Goal: Task Accomplishment & Management: Use online tool/utility

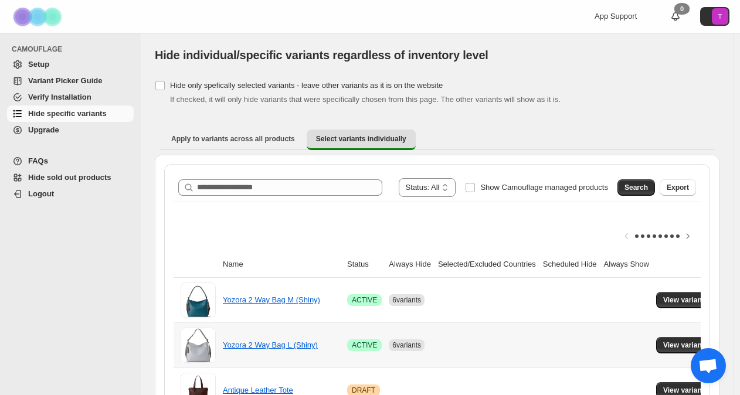
scroll to position [234, 0]
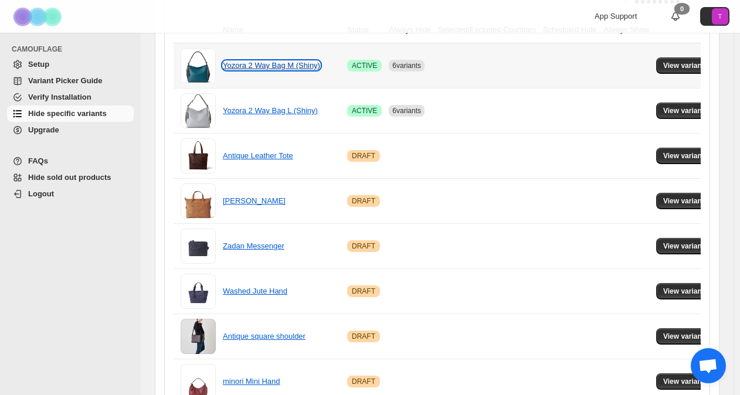
click at [271, 67] on link "Yozora 2 Way Bag M (Shiny)" at bounding box center [271, 65] width 97 height 9
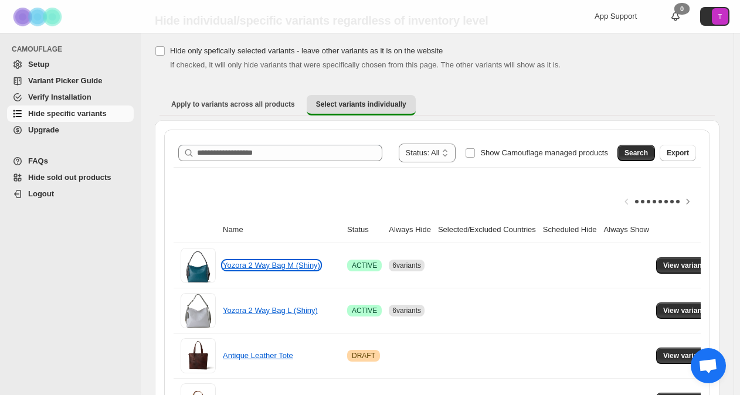
scroll to position [0, 0]
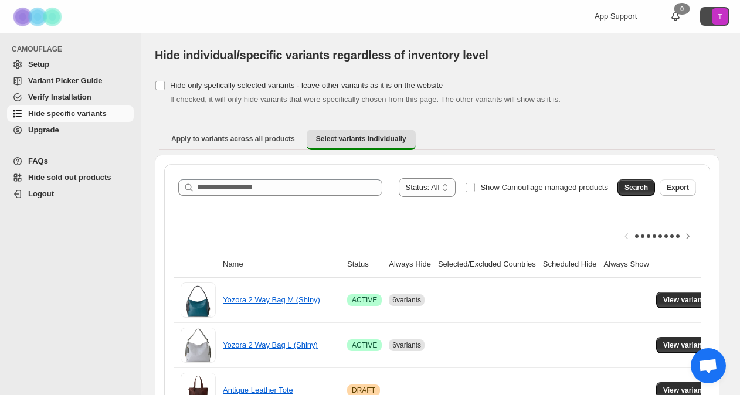
click at [718, 10] on icon "T" at bounding box center [719, 16] width 16 height 16
click at [682, 73] on span "Logout" at bounding box center [693, 68] width 23 height 9
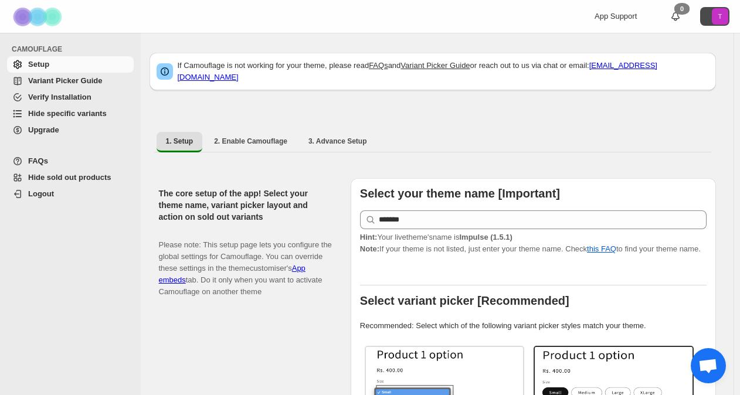
click at [722, 14] on text "T" at bounding box center [720, 16] width 4 height 7
click at [675, 131] on ul "1. Setup 2. Enable Camouflage 3. Advance Setup More views" at bounding box center [432, 141] width 557 height 21
click at [717, 15] on icon "T" at bounding box center [719, 16] width 16 height 16
click at [56, 109] on span "Hide specific variants" at bounding box center [67, 113] width 79 height 9
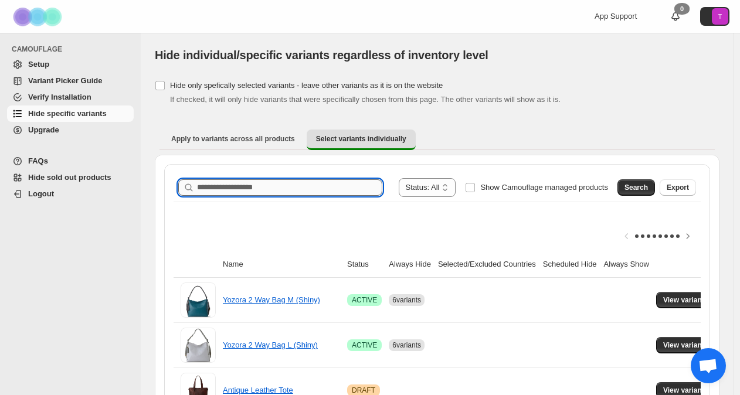
click at [258, 188] on input "Search product name" at bounding box center [289, 187] width 185 height 16
click at [648, 183] on span "Search" at bounding box center [635, 187] width 23 height 9
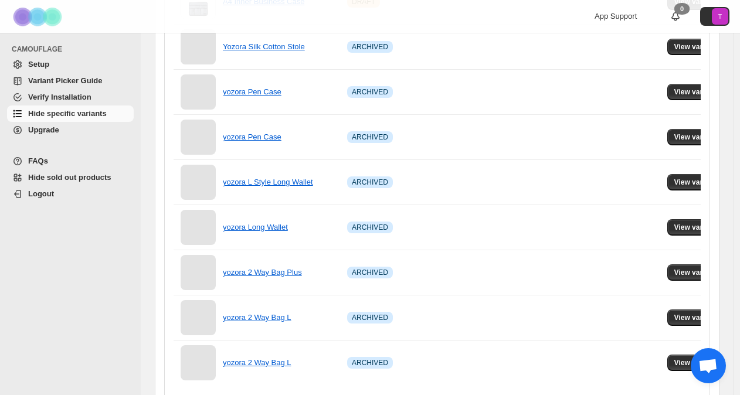
scroll to position [843, 0]
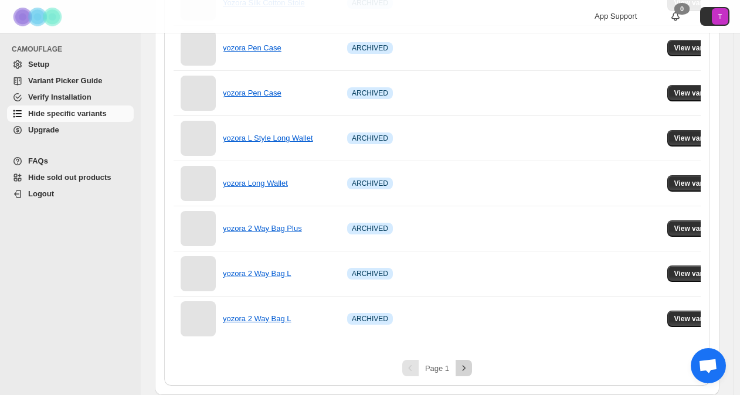
click at [461, 372] on icon "Next" at bounding box center [464, 368] width 12 height 12
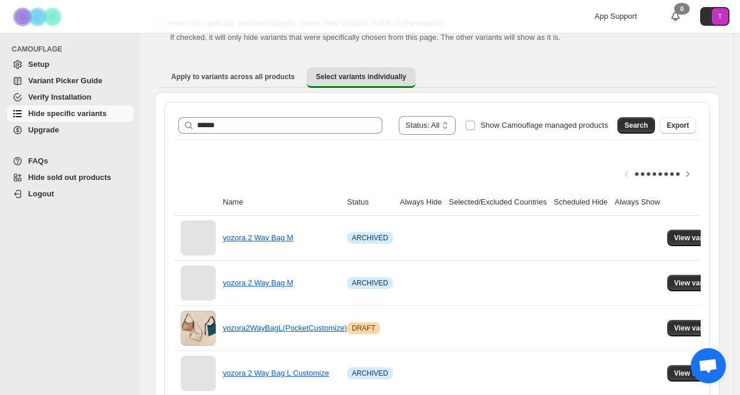
scroll to position [0, 0]
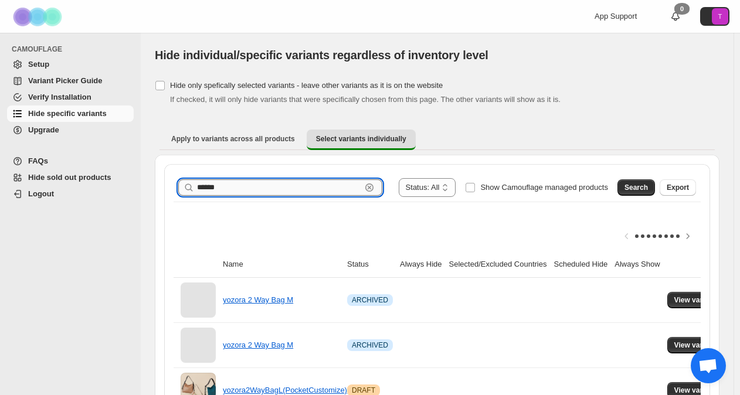
click at [230, 184] on input "******" at bounding box center [279, 187] width 164 height 16
type input "********"
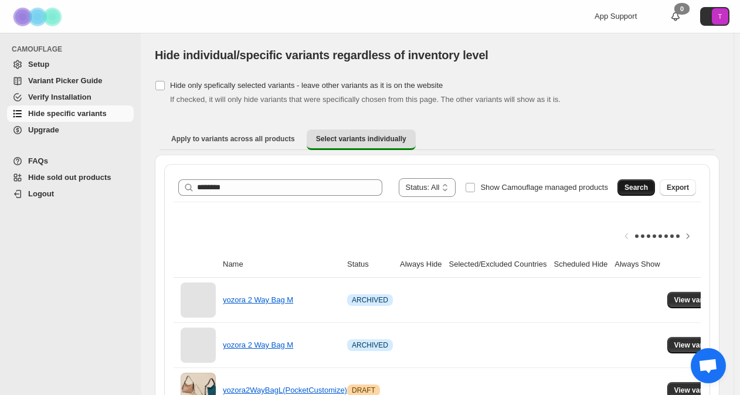
click at [642, 188] on span "Search" at bounding box center [635, 187] width 23 height 9
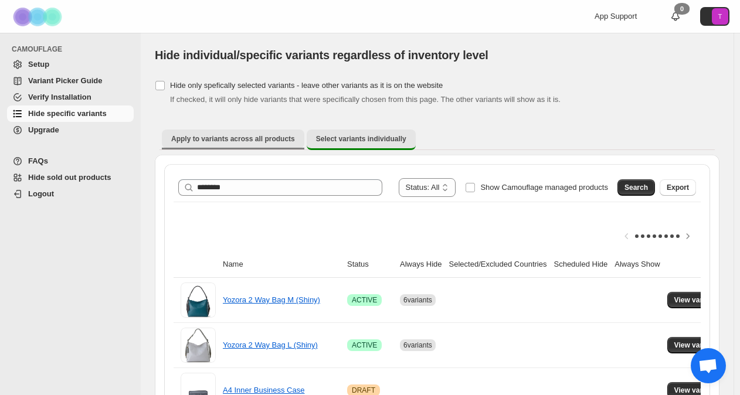
click at [251, 137] on span "Apply to variants across all products" at bounding box center [233, 138] width 124 height 9
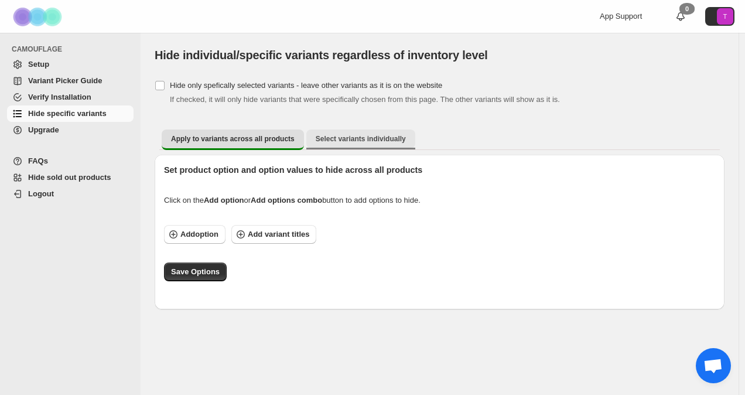
click at [345, 135] on span "Select variants individually" at bounding box center [361, 138] width 90 height 9
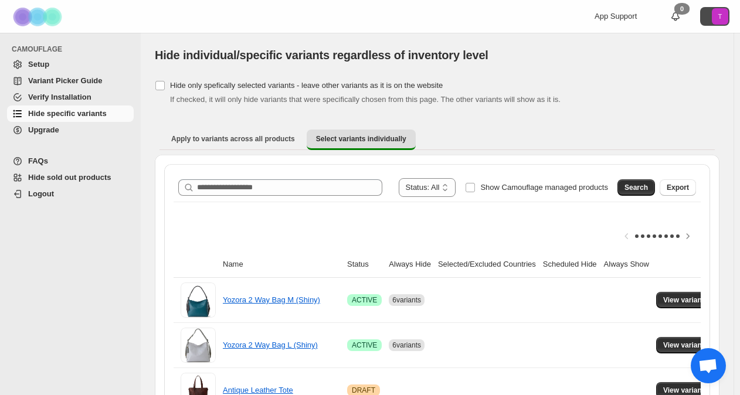
click at [721, 14] on icon "T" at bounding box center [719, 16] width 16 height 16
click at [104, 176] on span "Hide sold out products" at bounding box center [69, 177] width 83 height 9
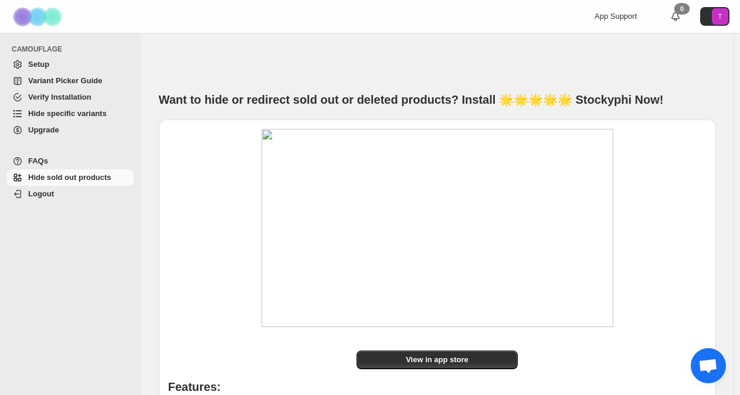
click at [60, 110] on span "Hide specific variants" at bounding box center [67, 113] width 79 height 9
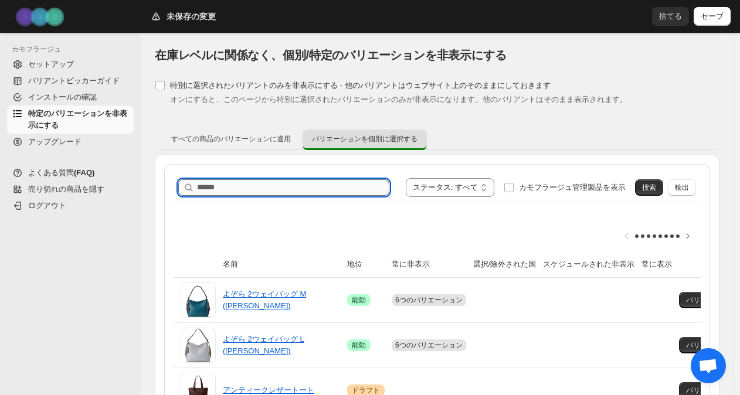
click at [233, 191] on input "製品名を検索" at bounding box center [293, 187] width 192 height 16
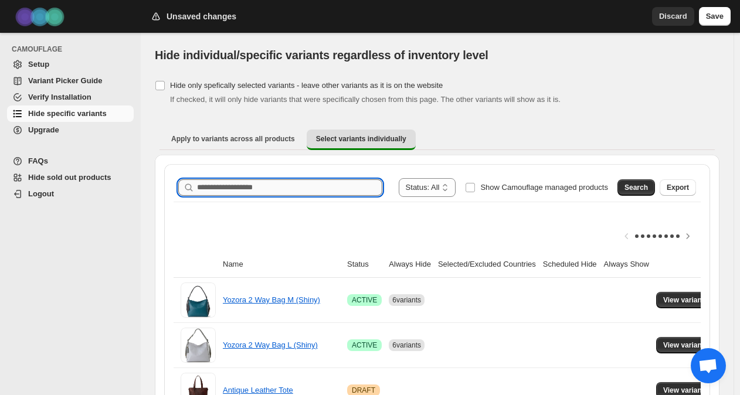
click at [246, 189] on input "Search product name" at bounding box center [289, 187] width 185 height 16
type input "********"
click at [645, 184] on span "Search" at bounding box center [635, 187] width 23 height 9
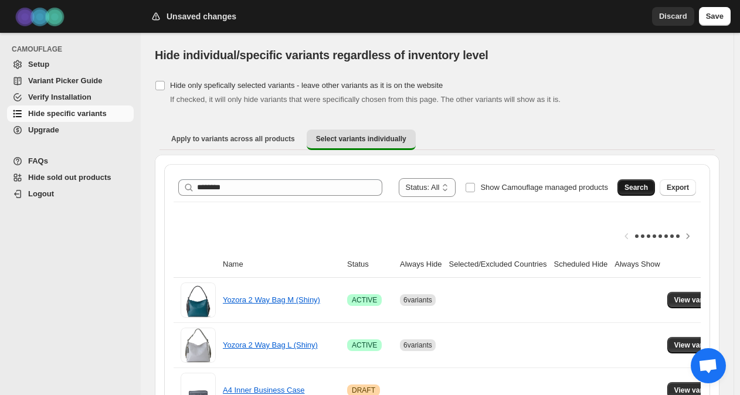
click at [635, 185] on span "Search" at bounding box center [635, 187] width 23 height 9
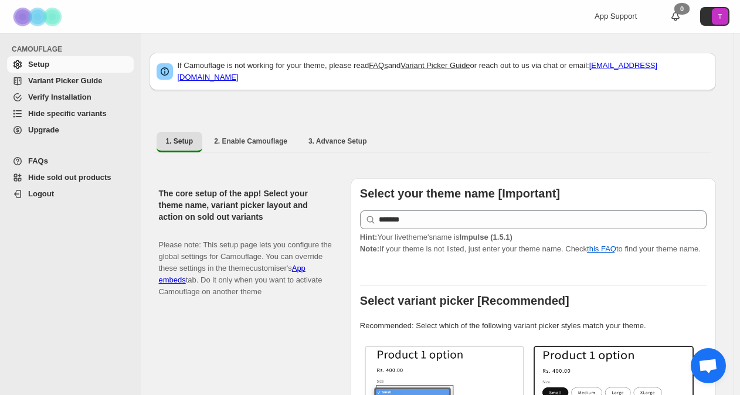
click at [90, 113] on span "Hide specific variants" at bounding box center [67, 113] width 79 height 9
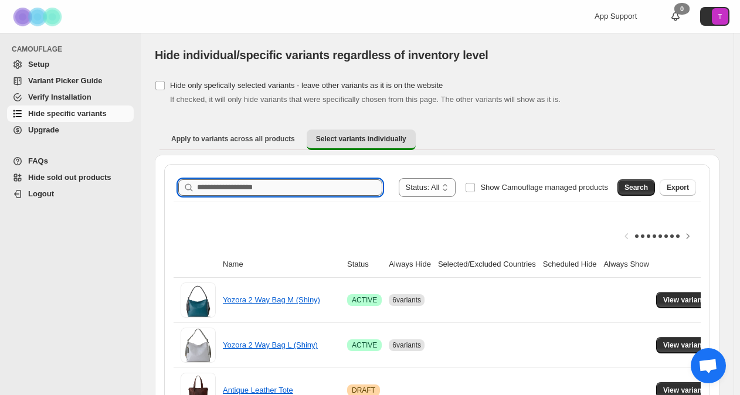
click at [214, 186] on input "Search product name" at bounding box center [289, 187] width 185 height 16
type input "********"
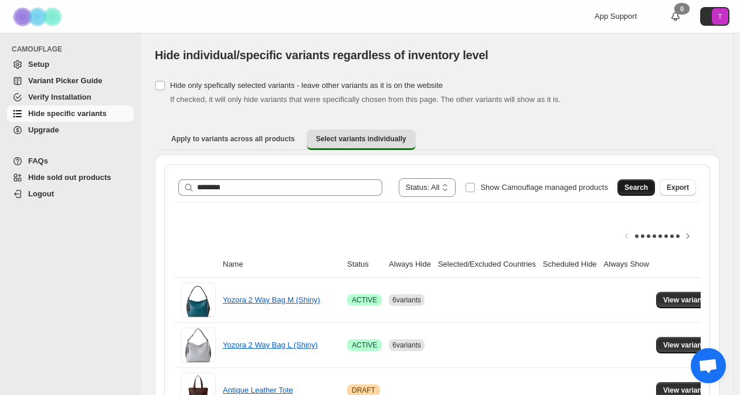
click at [642, 189] on span "Search" at bounding box center [635, 187] width 23 height 9
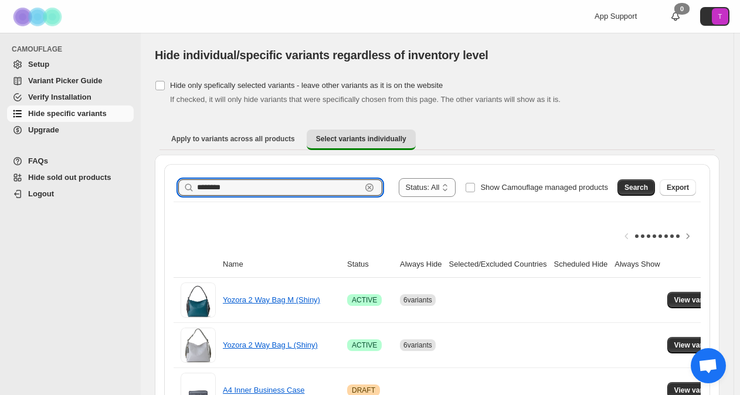
drag, startPoint x: 256, startPoint y: 189, endPoint x: 158, endPoint y: 196, distance: 97.5
type input "*"
type input "*******"
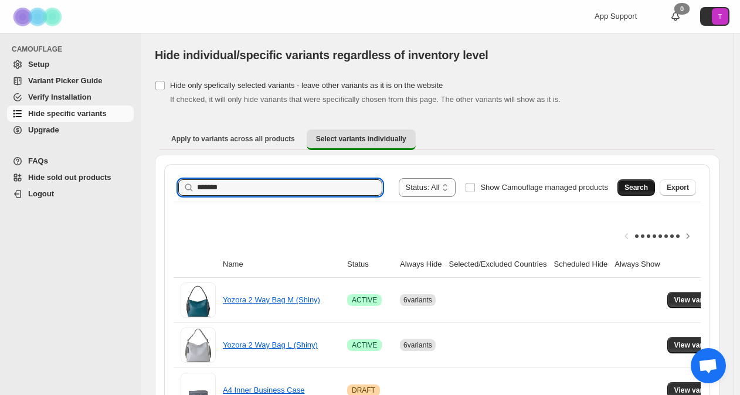
click at [643, 186] on span "Search" at bounding box center [635, 187] width 23 height 9
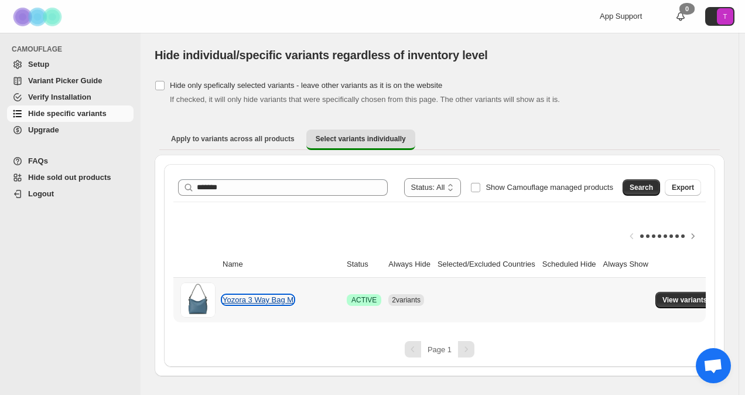
click at [275, 299] on link "Yozora 3 Way Bag M" at bounding box center [258, 299] width 71 height 9
click at [677, 301] on span "View variants" at bounding box center [685, 299] width 45 height 9
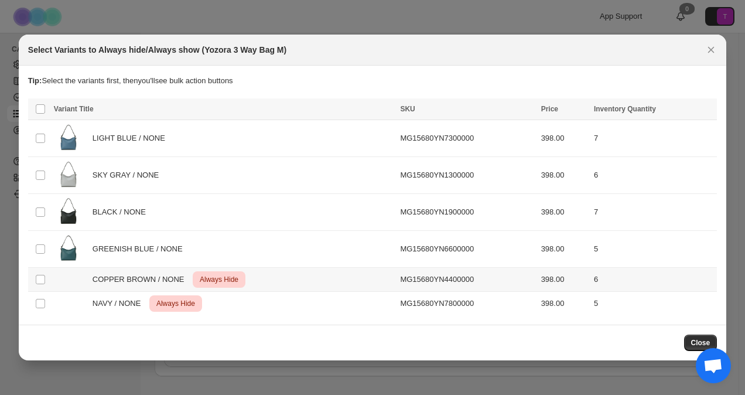
click at [169, 280] on span "COPPER BROWN / NONE" at bounding box center [142, 280] width 98 height 12
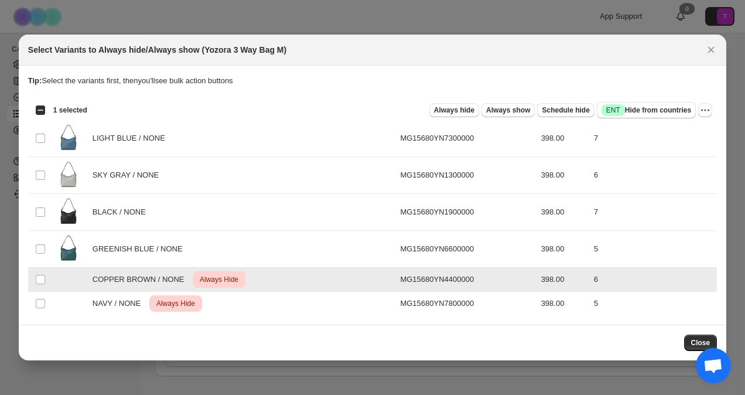
click at [169, 280] on span "COPPER BROWN / NONE" at bounding box center [142, 280] width 98 height 12
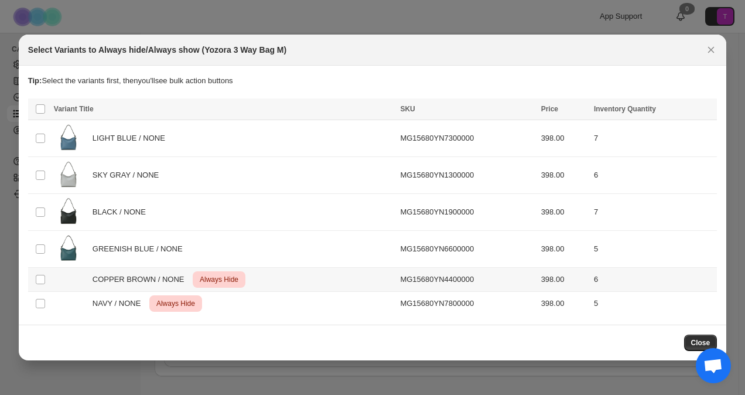
click at [205, 275] on span "Always Hide" at bounding box center [218, 280] width 43 height 14
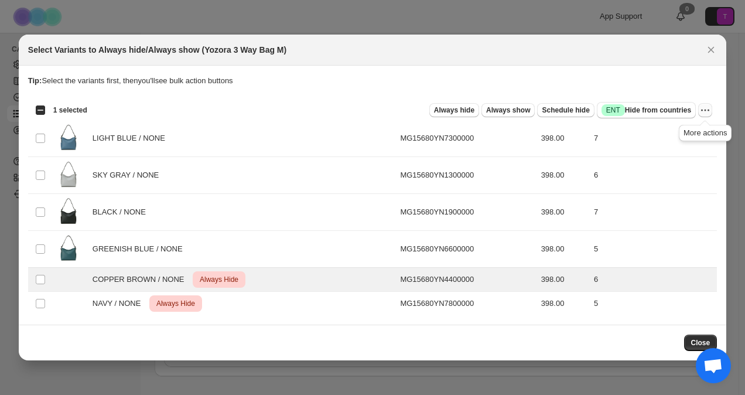
click at [704, 111] on icon "More actions" at bounding box center [706, 110] width 12 height 12
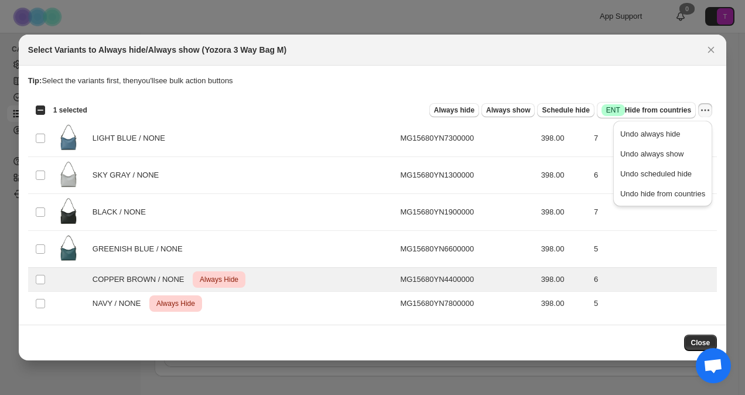
click at [454, 54] on div "Select Variants to Always hide/Always show (Yozora 3 Way Bag M)" at bounding box center [362, 50] width 668 height 12
click at [707, 52] on icon "Close" at bounding box center [712, 50] width 12 height 12
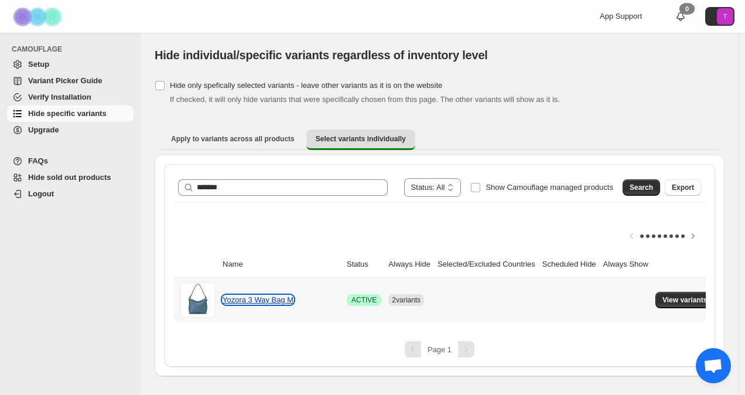
click at [282, 298] on link "Yozora 3 Way Bag M" at bounding box center [258, 299] width 71 height 9
click at [681, 298] on span "View variants" at bounding box center [685, 299] width 45 height 9
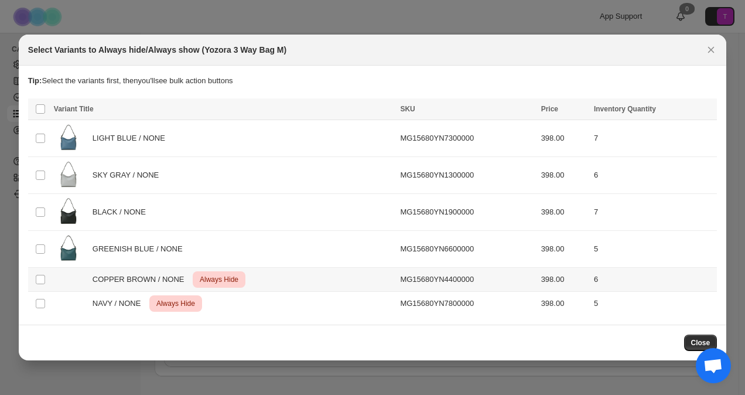
click at [150, 281] on span "COPPER BROWN / NONE" at bounding box center [142, 280] width 98 height 12
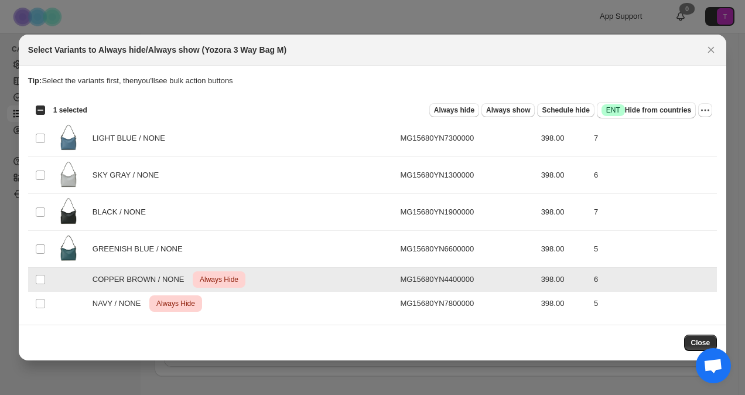
click at [76, 274] on div "COPPER BROWN / NONE Critical Always Hide" at bounding box center [224, 279] width 340 height 16
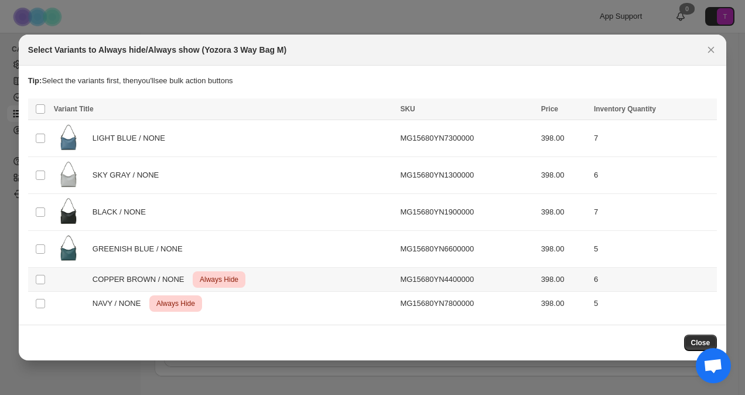
click at [375, 281] on div "COPPER BROWN / NONE Critical Always Hide" at bounding box center [224, 279] width 340 height 16
click at [720, 52] on button "Close" at bounding box center [711, 50] width 16 height 16
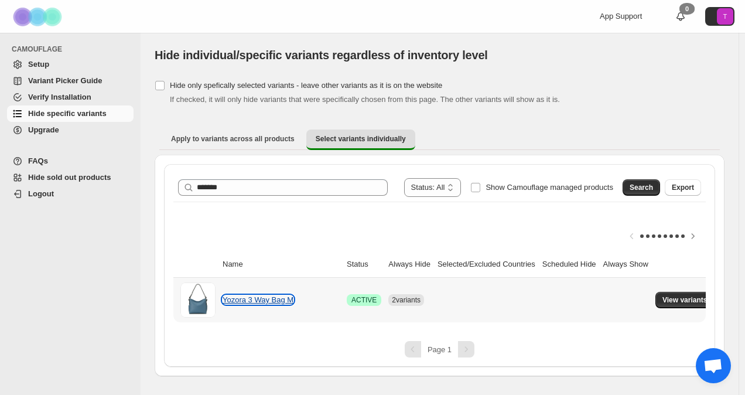
click at [238, 295] on link "Yozora 3 Way Bag M" at bounding box center [258, 299] width 71 height 9
